Goal: Task Accomplishment & Management: Use online tool/utility

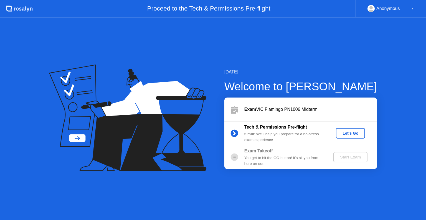
click at [359, 138] on button "Let's Go" at bounding box center [350, 133] width 29 height 11
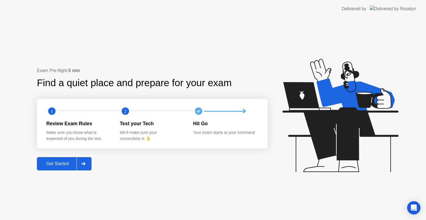
click at [55, 166] on div "Get Started" at bounding box center [58, 163] width 38 height 5
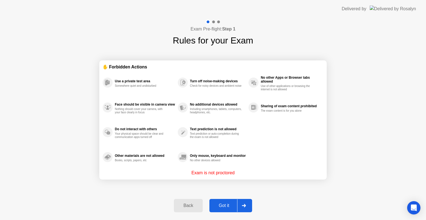
click at [224, 203] on div "Got it" at bounding box center [224, 205] width 26 height 5
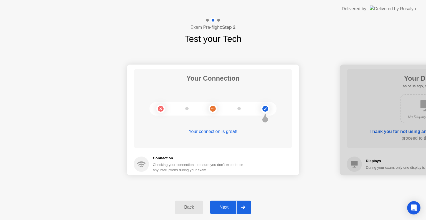
click at [224, 203] on button "Next" at bounding box center [230, 207] width 41 height 13
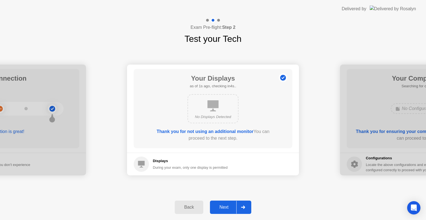
click at [224, 203] on button "Next" at bounding box center [230, 207] width 41 height 13
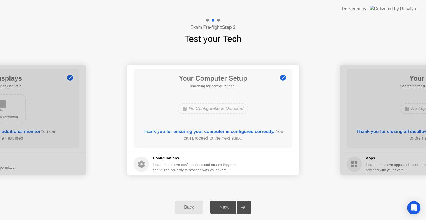
click at [225, 207] on div "Next" at bounding box center [223, 207] width 25 height 5
click at [197, 210] on div "Back" at bounding box center [188, 207] width 25 height 5
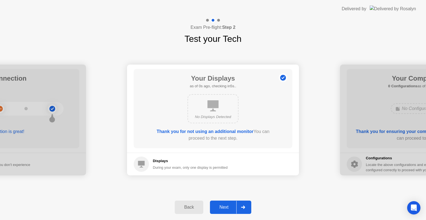
click at [234, 201] on button "Next" at bounding box center [230, 207] width 41 height 13
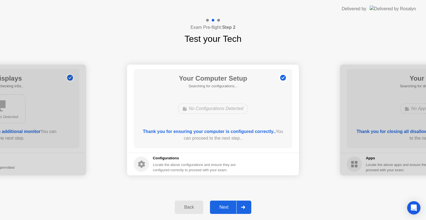
click at [234, 201] on button "Next" at bounding box center [230, 207] width 41 height 13
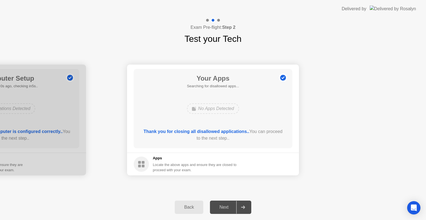
click at [197, 205] on div "Back" at bounding box center [188, 207] width 25 height 5
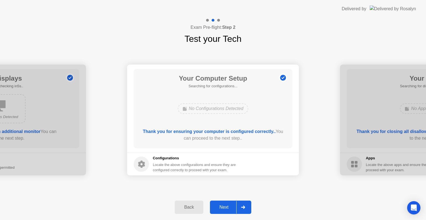
click at [226, 210] on div "Next" at bounding box center [223, 207] width 25 height 5
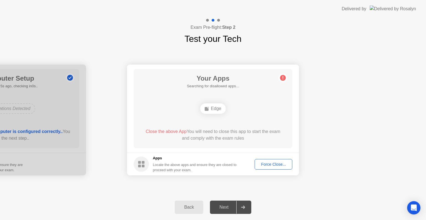
click at [178, 207] on div "Back" at bounding box center [188, 207] width 25 height 5
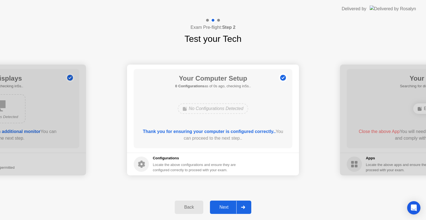
click at [218, 211] on button "Next" at bounding box center [230, 207] width 41 height 13
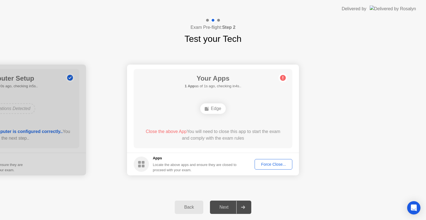
click at [269, 160] on button "Force Close..." at bounding box center [273, 164] width 38 height 11
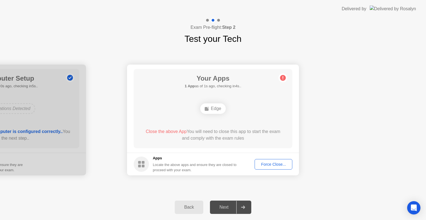
click at [194, 206] on div "Back" at bounding box center [188, 207] width 25 height 5
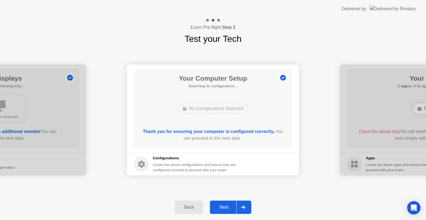
click at [194, 206] on div "Back" at bounding box center [188, 207] width 25 height 5
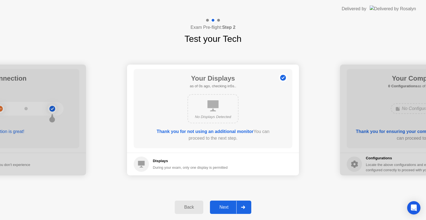
click at [226, 210] on div "Next" at bounding box center [223, 207] width 25 height 5
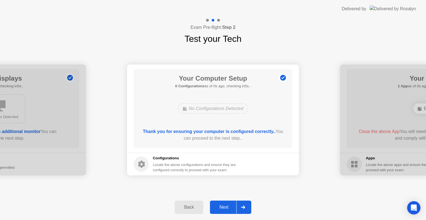
click at [226, 210] on div "Next" at bounding box center [223, 207] width 25 height 5
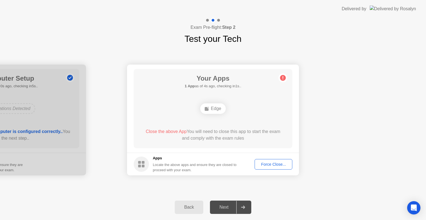
click at [185, 210] on div "Back" at bounding box center [188, 207] width 25 height 5
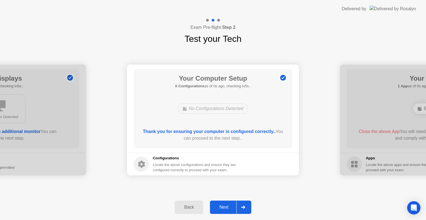
click at [221, 210] on div "Next" at bounding box center [223, 207] width 25 height 5
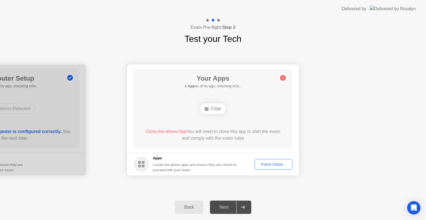
click at [190, 208] on div "Back" at bounding box center [188, 207] width 25 height 5
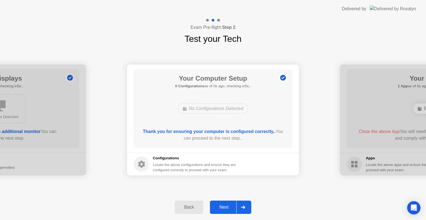
click at [248, 206] on div at bounding box center [242, 207] width 13 height 13
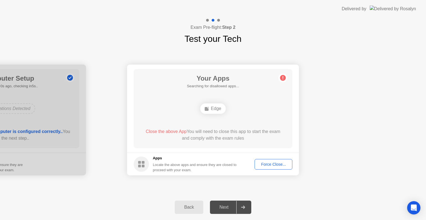
click at [266, 168] on button "Force Close..." at bounding box center [273, 164] width 38 height 11
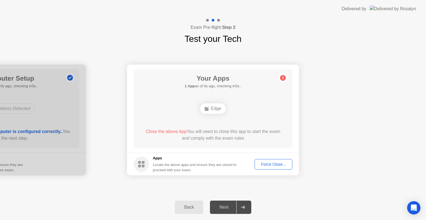
click at [284, 79] on circle at bounding box center [283, 78] width 6 height 6
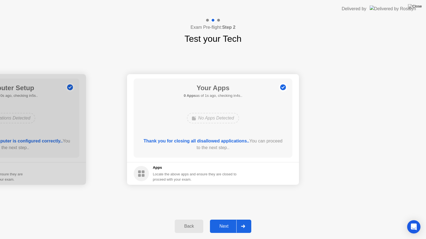
click at [233, 220] on button "Next" at bounding box center [230, 226] width 41 height 13
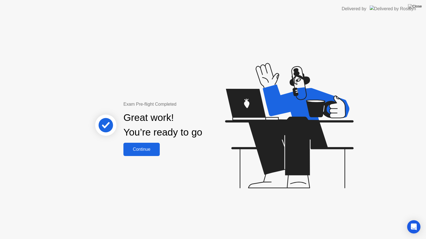
click at [145, 146] on button "Continue" at bounding box center [141, 149] width 36 height 13
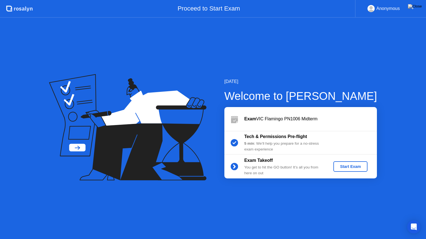
click at [343, 169] on div "Start Exam" at bounding box center [350, 167] width 30 height 4
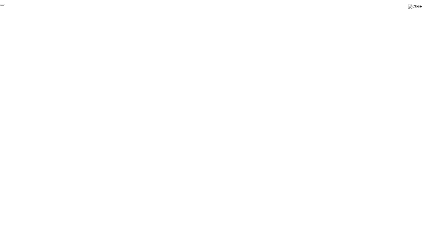
click at [4, 6] on button "End Proctoring Session" at bounding box center [2, 5] width 4 height 2
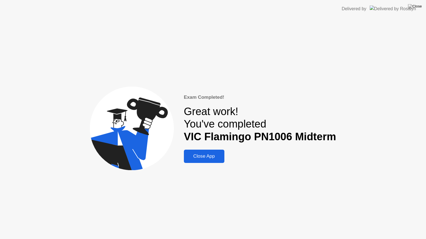
click at [213, 159] on div "Close App" at bounding box center [203, 157] width 37 height 6
